Goal: Check status: Check status

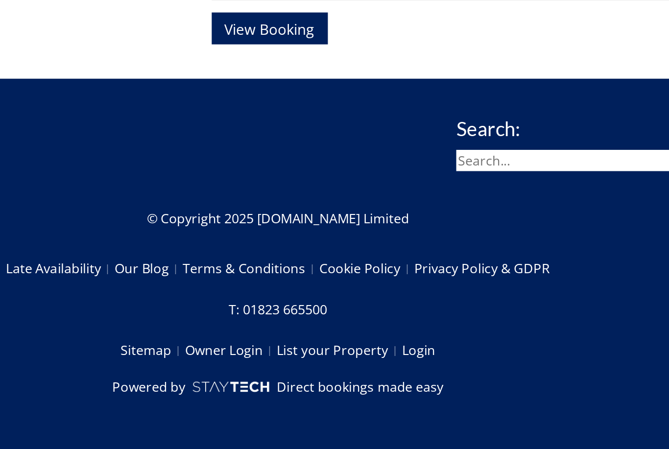
click at [303, 192] on span "View Booking" at bounding box center [330, 198] width 54 height 12
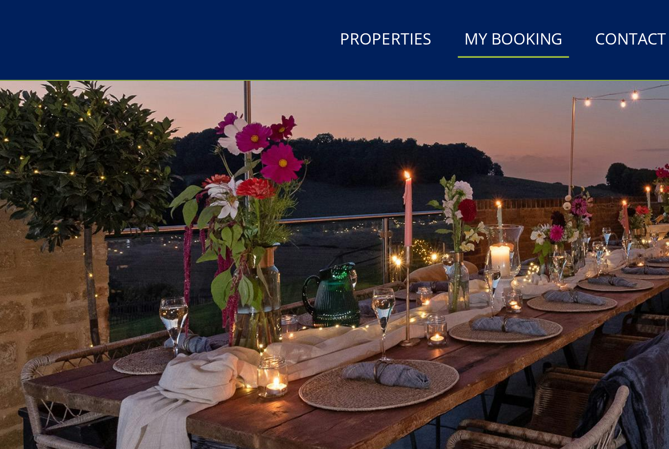
scroll to position [43, 0]
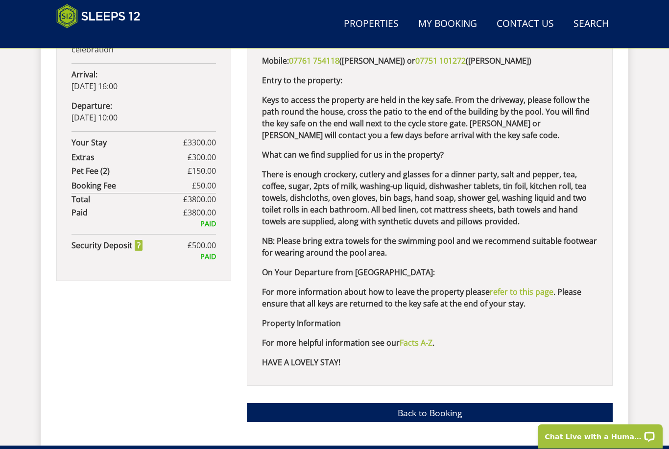
scroll to position [638, 0]
click at [438, 406] on link "Back to Booking" at bounding box center [430, 412] width 366 height 19
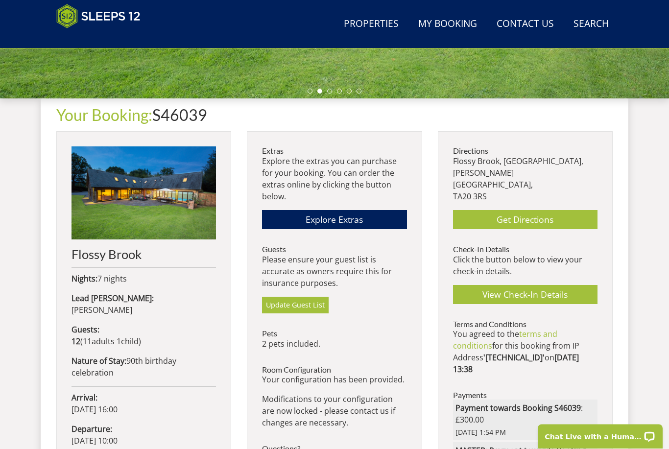
scroll to position [294, 0]
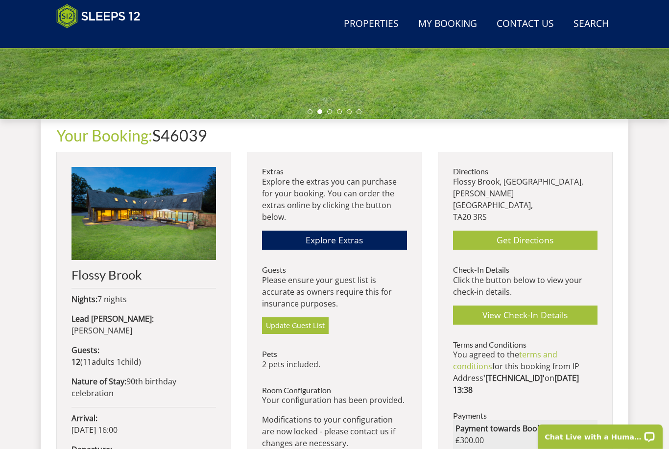
click at [155, 246] on img at bounding box center [144, 213] width 145 height 93
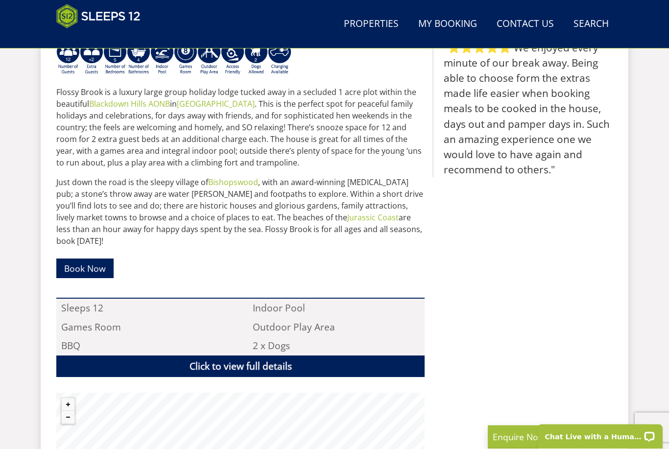
scroll to position [434, 0]
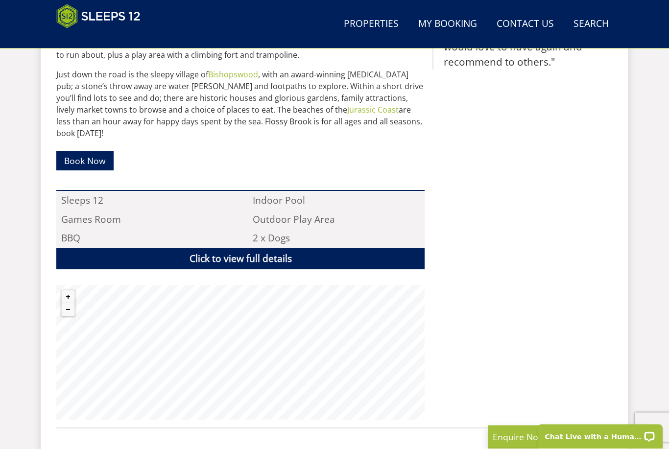
click at [285, 248] on link "Click to view full details" at bounding box center [240, 259] width 368 height 22
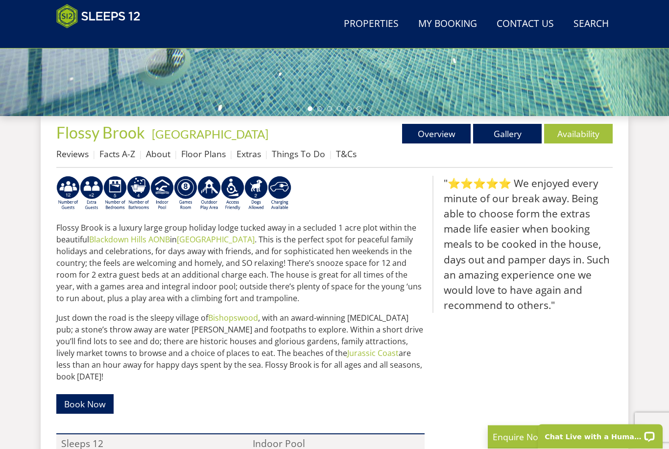
scroll to position [297, 0]
click at [511, 133] on link "Gallery" at bounding box center [507, 134] width 69 height 20
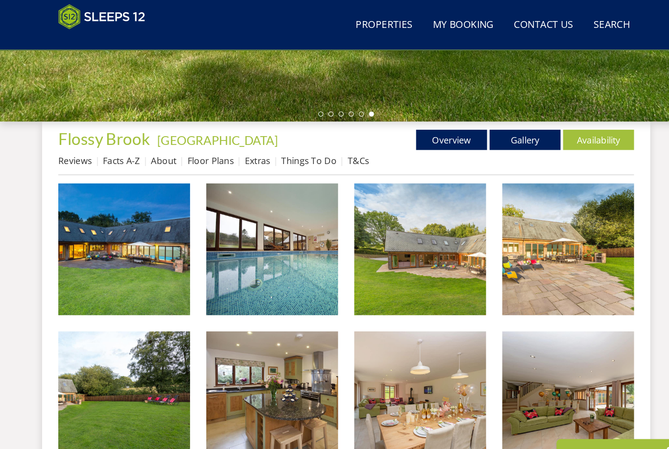
scroll to position [295, 0]
click at [568, 243] on img at bounding box center [549, 240] width 127 height 127
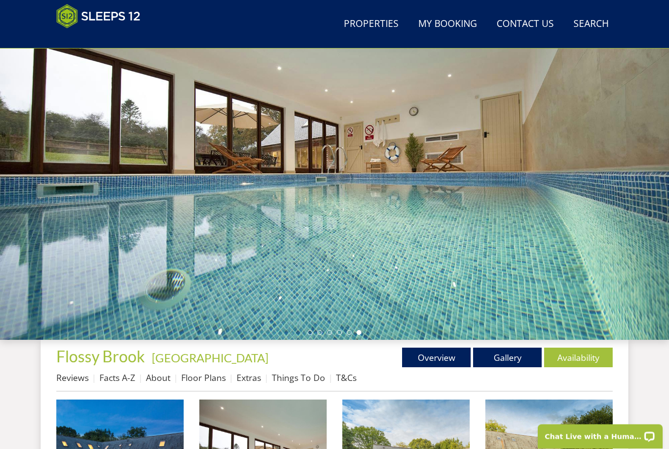
scroll to position [0, 0]
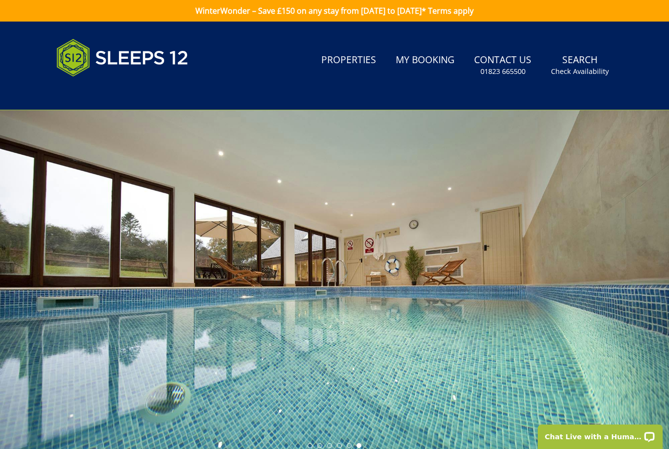
click at [432, 60] on link "My Booking" at bounding box center [425, 60] width 67 height 22
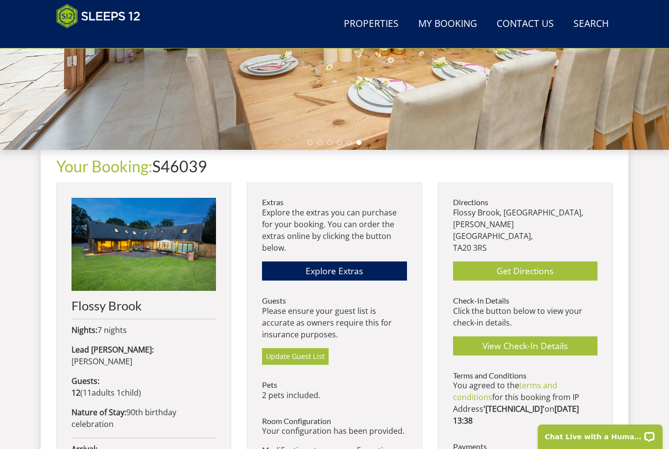
scroll to position [263, 0]
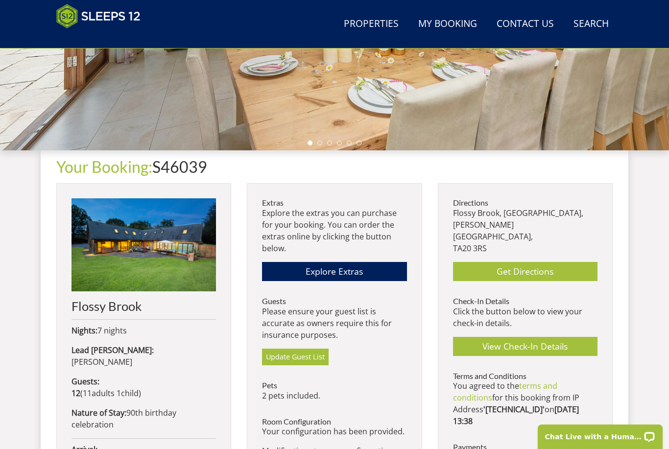
click at [343, 269] on link "Explore Extras" at bounding box center [334, 271] width 145 height 19
